Goal: Transaction & Acquisition: Obtain resource

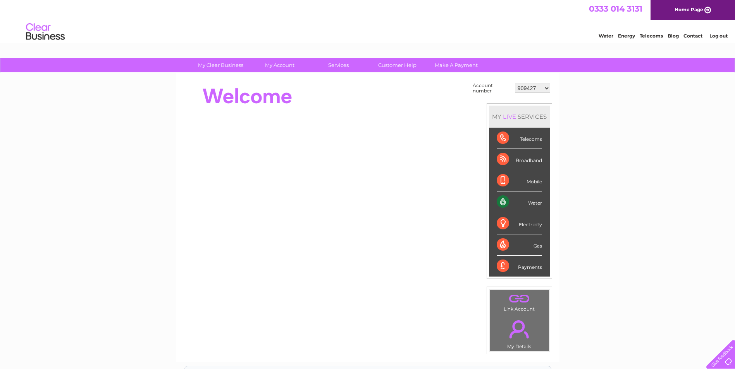
click at [538, 85] on select "909427 909460 909470 932242 977585 994862 30289798 30308804" at bounding box center [532, 88] width 35 height 9
select select "994862"
click at [515, 84] on select "909427 909460 909470 932242 977585 994862 30289798 30308804" at bounding box center [532, 88] width 35 height 9
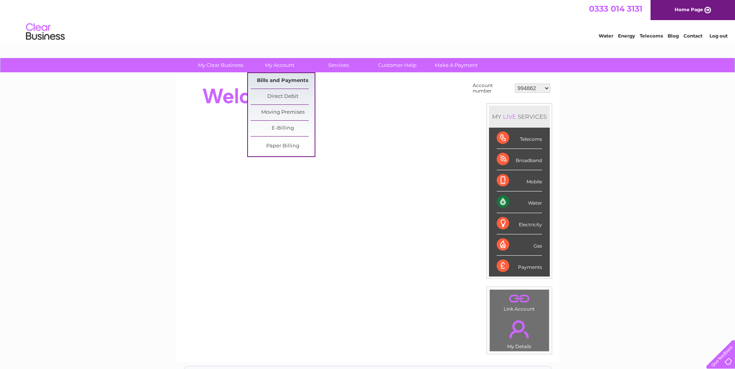
click at [288, 79] on link "Bills and Payments" at bounding box center [283, 80] width 64 height 15
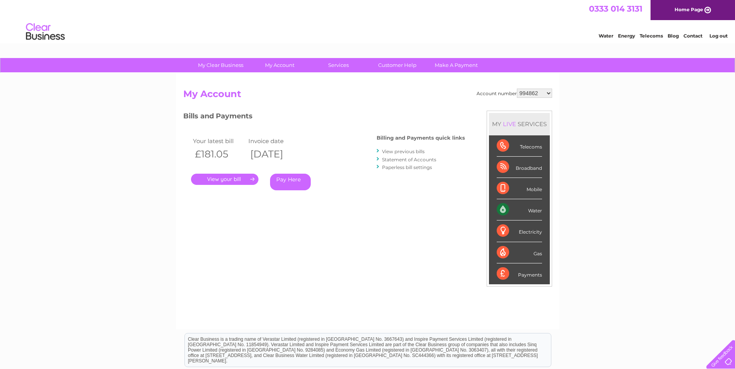
click at [227, 180] on link "." at bounding box center [224, 179] width 67 height 11
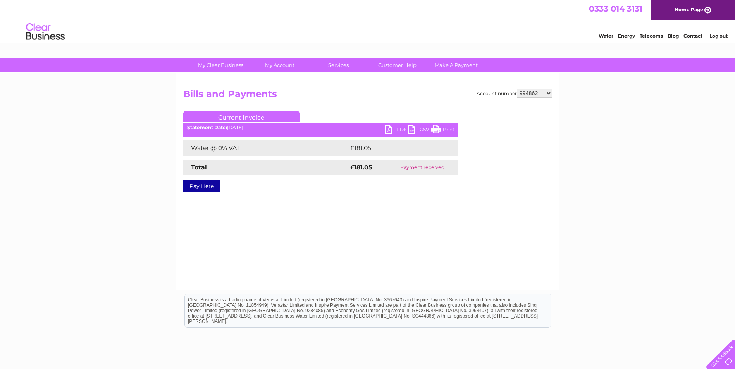
click at [398, 129] on link "PDF" at bounding box center [396, 130] width 23 height 11
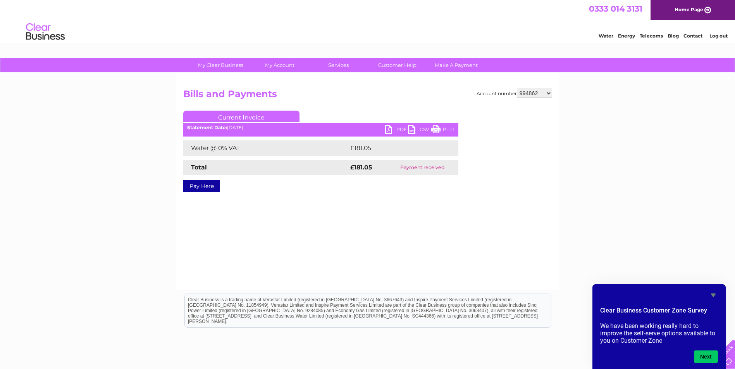
drag, startPoint x: 715, startPoint y: 34, endPoint x: 711, endPoint y: 39, distance: 6.0
click at [715, 34] on link "Log out" at bounding box center [718, 36] width 18 height 6
